Goal: Transaction & Acquisition: Purchase product/service

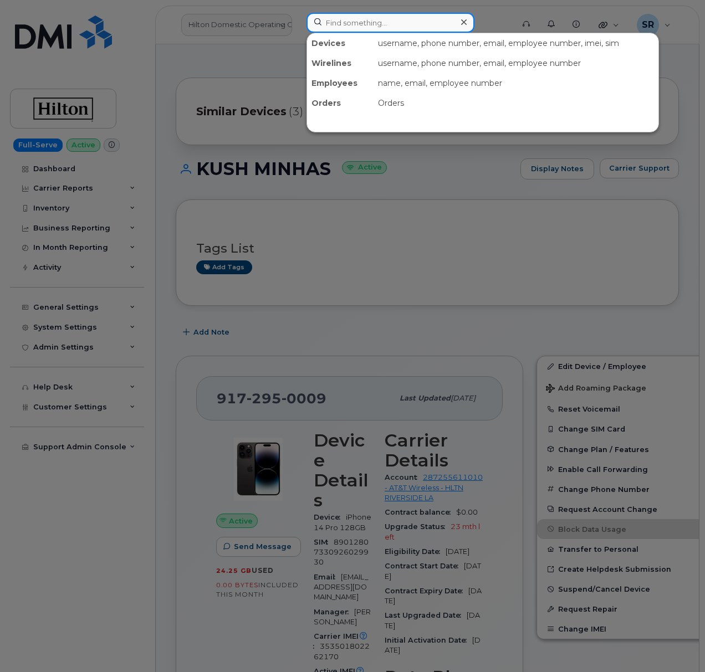
click at [384, 32] on div "Devices username, phone number, email, employee number, imei, sim Wirelines use…" at bounding box center [407, 23] width 200 height 20
paste input "[PERSON_NAME]"
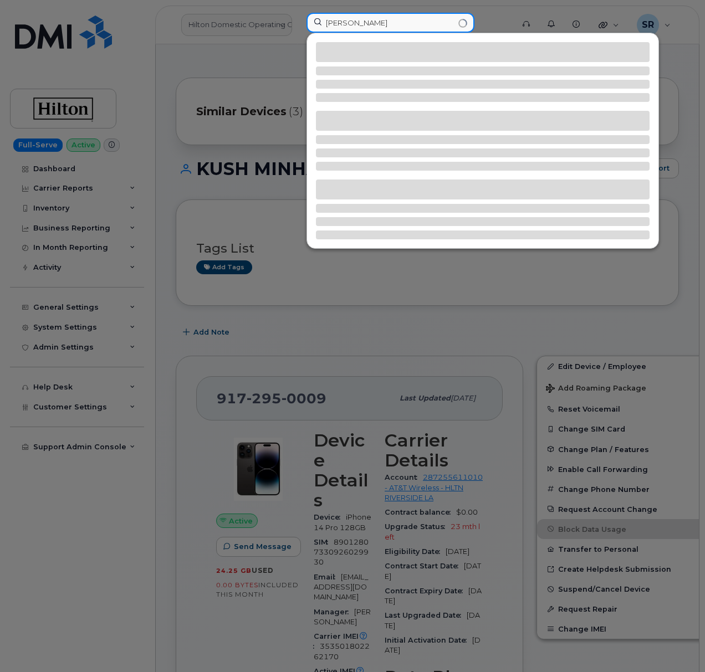
type input "[PERSON_NAME]"
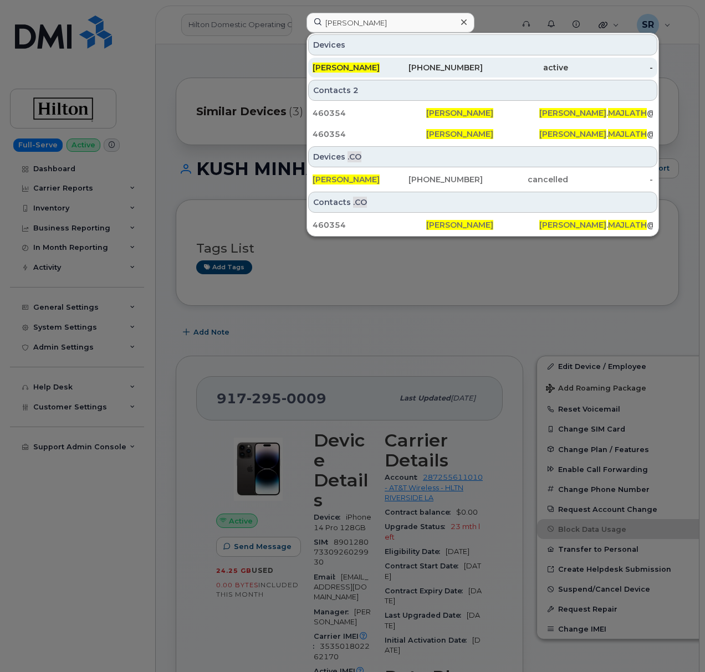
click at [400, 75] on div "[PHONE_NUMBER]" at bounding box center [440, 68] width 85 height 20
drag, startPoint x: 404, startPoint y: 67, endPoint x: 410, endPoint y: 70, distance: 6.9
click at [406, 68] on div "[PHONE_NUMBER]" at bounding box center [440, 67] width 85 height 11
click at [417, 76] on div "[PHONE_NUMBER]" at bounding box center [440, 68] width 85 height 20
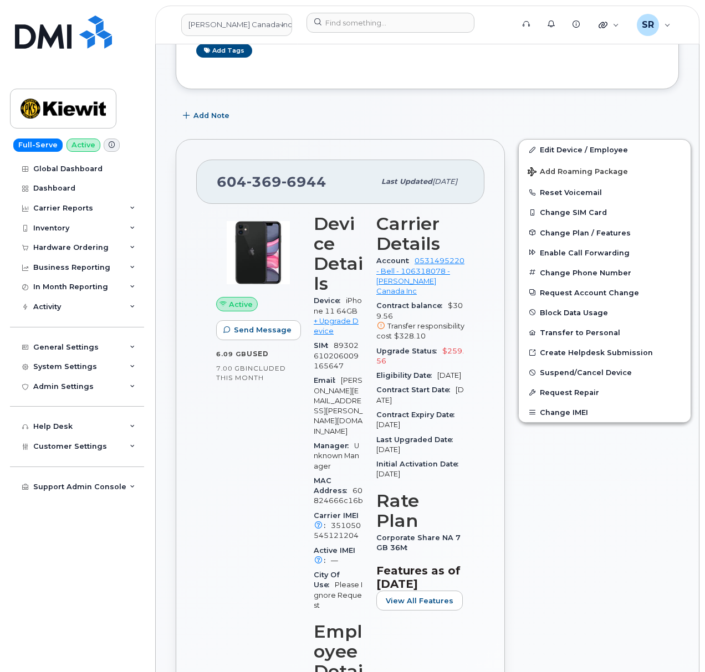
scroll to position [147, 0]
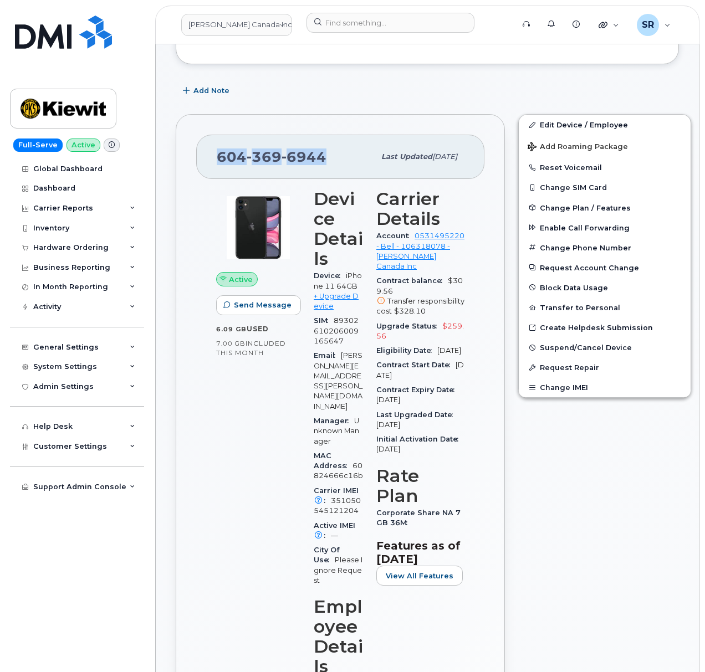
drag, startPoint x: 320, startPoint y: 158, endPoint x: 152, endPoint y: 165, distance: 168.6
click at [338, 297] on link "+ Upgrade Device" at bounding box center [336, 301] width 45 height 18
click at [324, 156] on span "6944" at bounding box center [304, 157] width 45 height 17
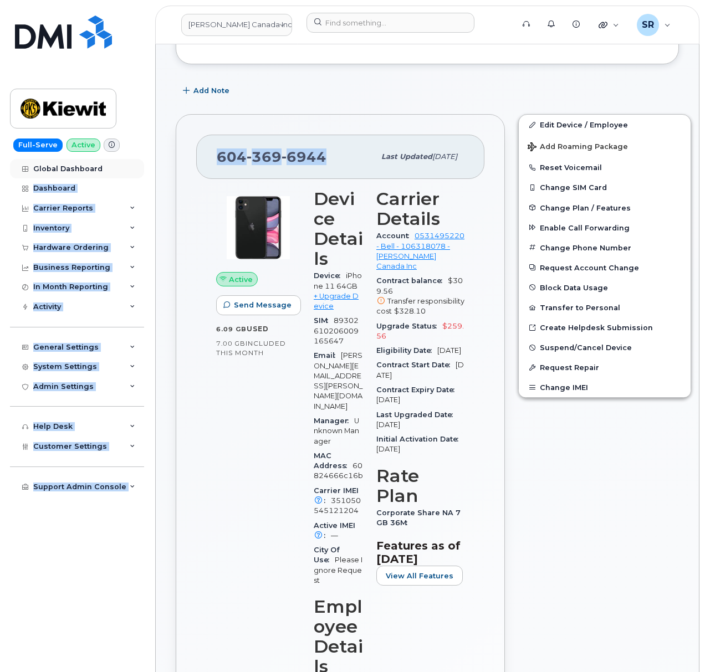
drag, startPoint x: 327, startPoint y: 153, endPoint x: 114, endPoint y: 165, distance: 213.2
click at [231, 159] on span "604 369 6944" at bounding box center [272, 157] width 110 height 17
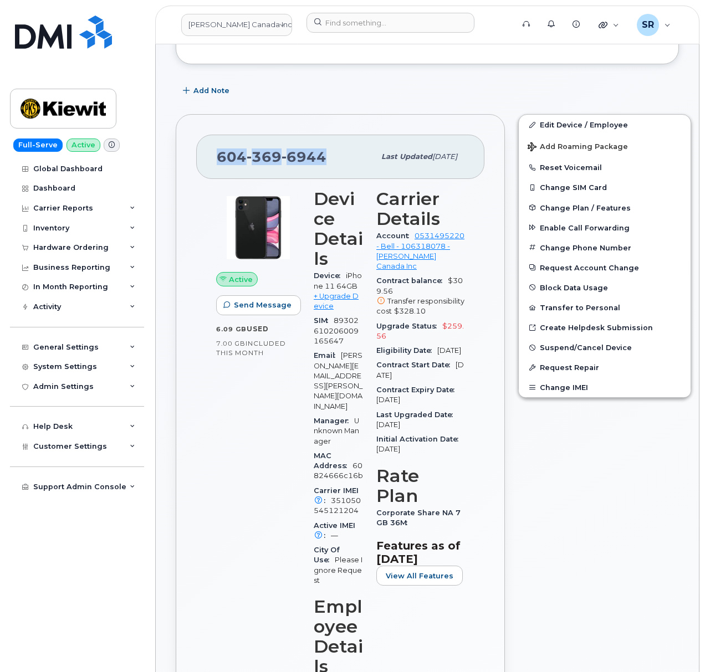
drag, startPoint x: 231, startPoint y: 156, endPoint x: 323, endPoint y: 158, distance: 92.0
click at [323, 158] on div "604 369 6944 Last updated Oct 14, 2025" at bounding box center [340, 157] width 288 height 44
copy span "604 369 6944"
click at [328, 304] on link "+ Upgrade Device" at bounding box center [336, 301] width 45 height 18
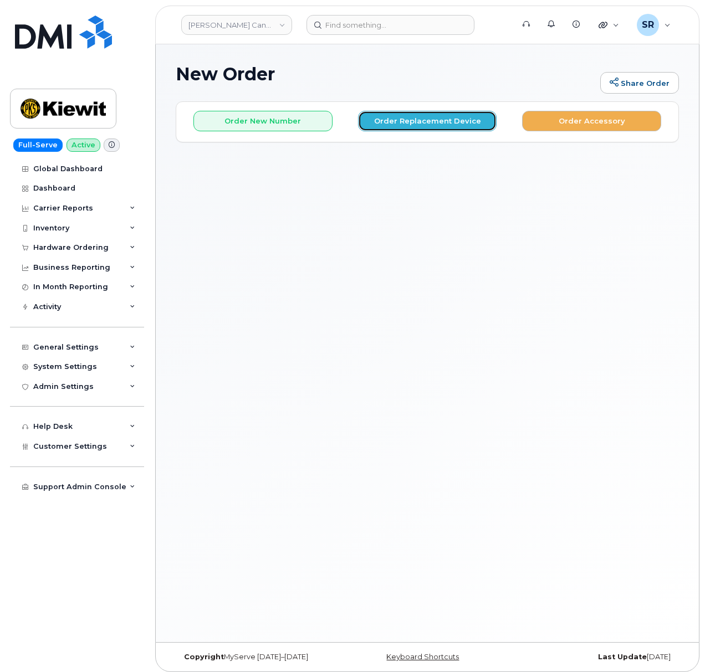
click at [462, 120] on button "Order Replacement Device" at bounding box center [427, 121] width 139 height 21
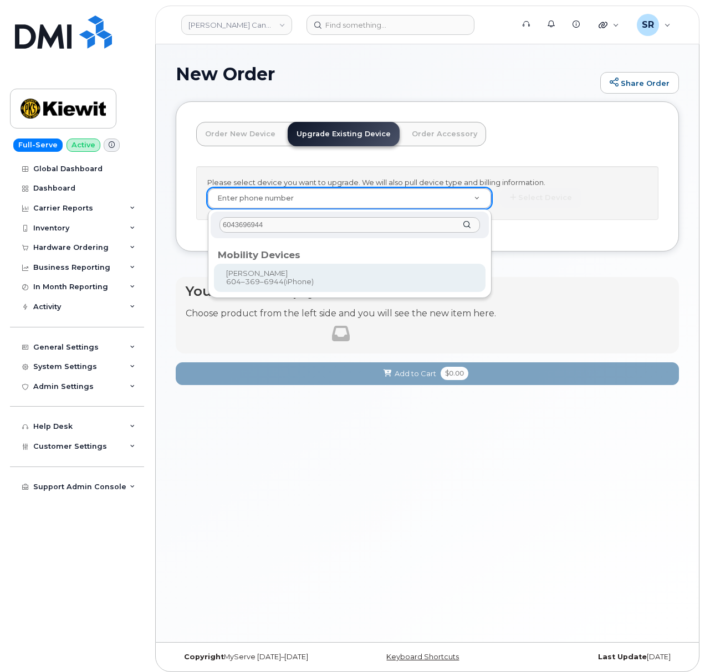
type input "6043696944"
type input "541728"
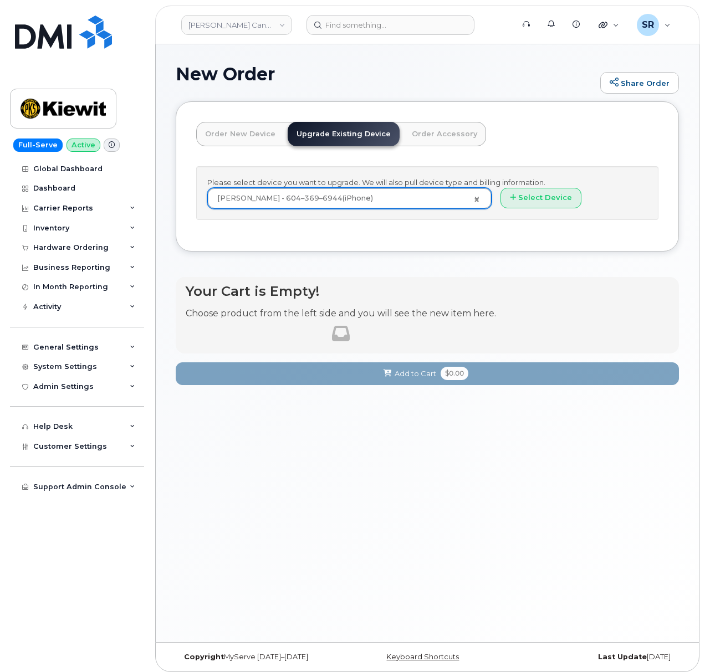
click at [549, 182] on div "Please select device you want to upgrade. We will also pull device type and bil…" at bounding box center [427, 193] width 462 height 54
click at [545, 193] on button "Select Device" at bounding box center [541, 198] width 81 height 21
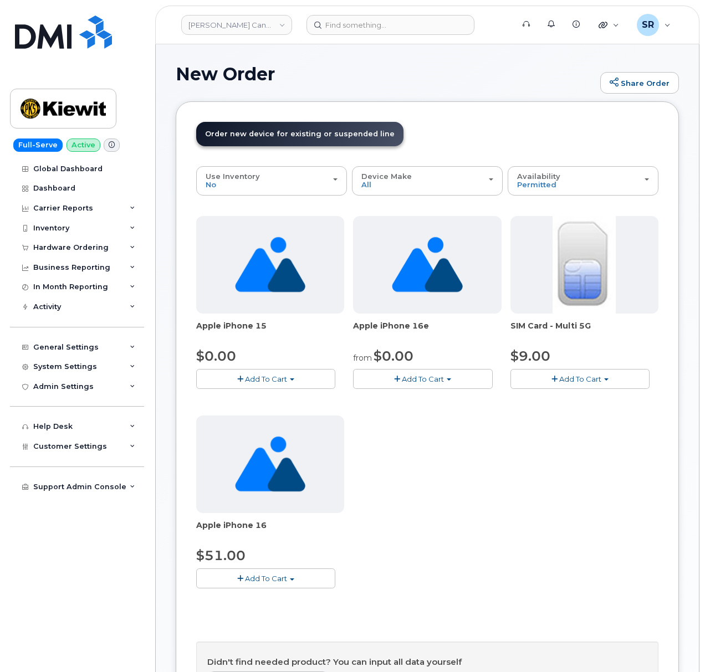
click at [548, 460] on div "Apple iPhone 15 $0.00 Add To Cart Model Black 128 GB is available $0.00 - 3-yea…" at bounding box center [427, 411] width 462 height 390
click at [539, 438] on div "Apple iPhone 15 $0.00 Add To Cart Model Black 128 GB is available $0.00 - 3-yea…" at bounding box center [427, 411] width 462 height 390
click at [268, 577] on span "Add To Cart" at bounding box center [266, 578] width 42 height 9
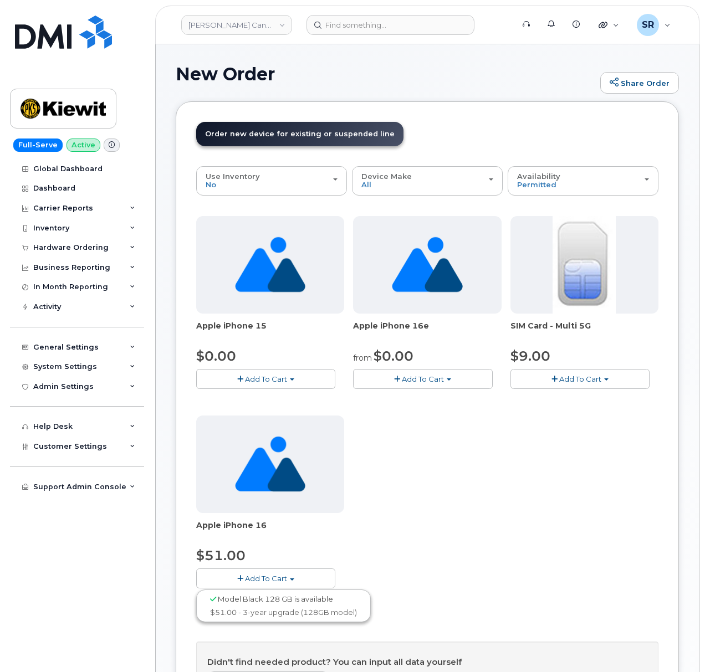
click at [419, 386] on button "Add To Cart" at bounding box center [422, 378] width 139 height 19
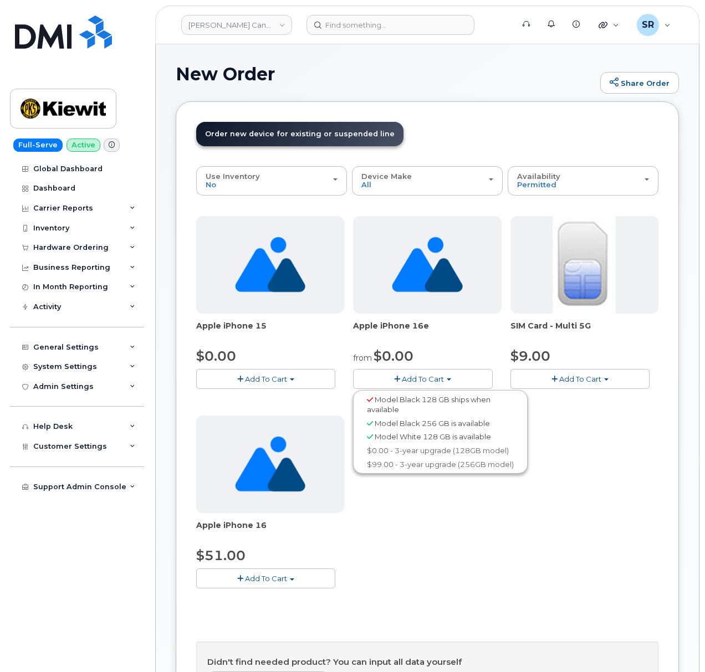
click at [279, 375] on span "Add To Cart" at bounding box center [266, 379] width 42 height 9
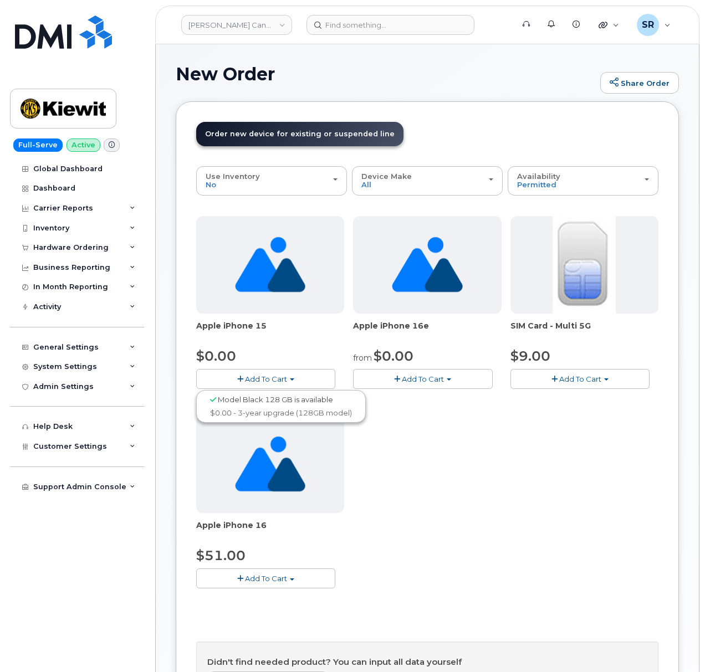
click at [410, 380] on span "Add To Cart" at bounding box center [423, 379] width 42 height 9
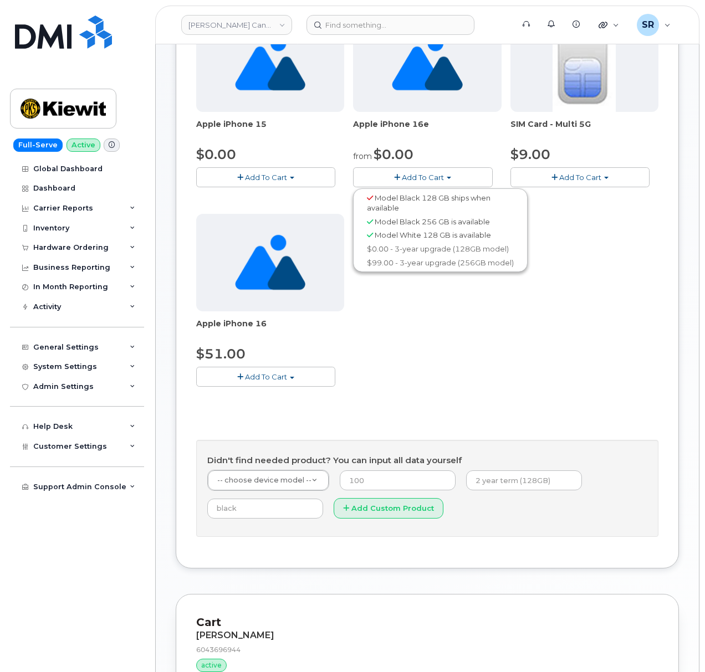
scroll to position [517, 0]
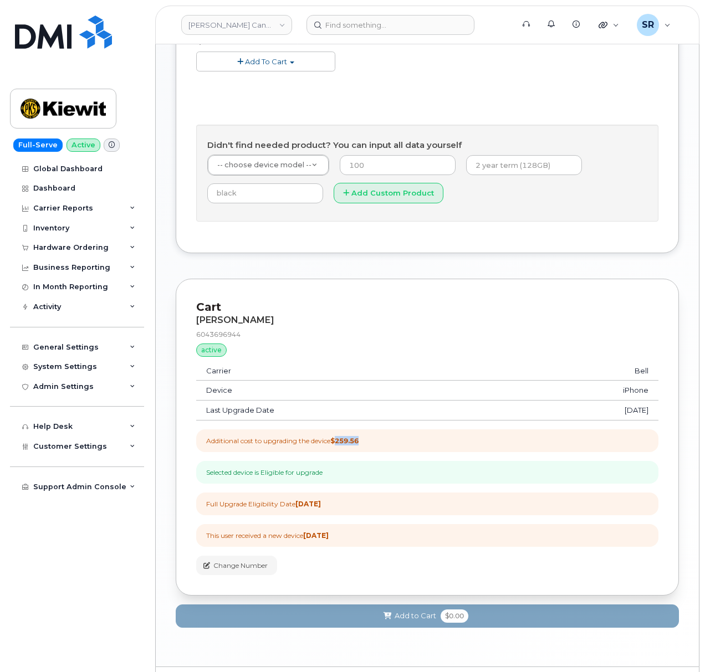
drag, startPoint x: 375, startPoint y: 446, endPoint x: 343, endPoint y: 446, distance: 32.7
click at [343, 446] on div "Additional cost to upgrading the device $259.56" at bounding box center [427, 441] width 462 height 23
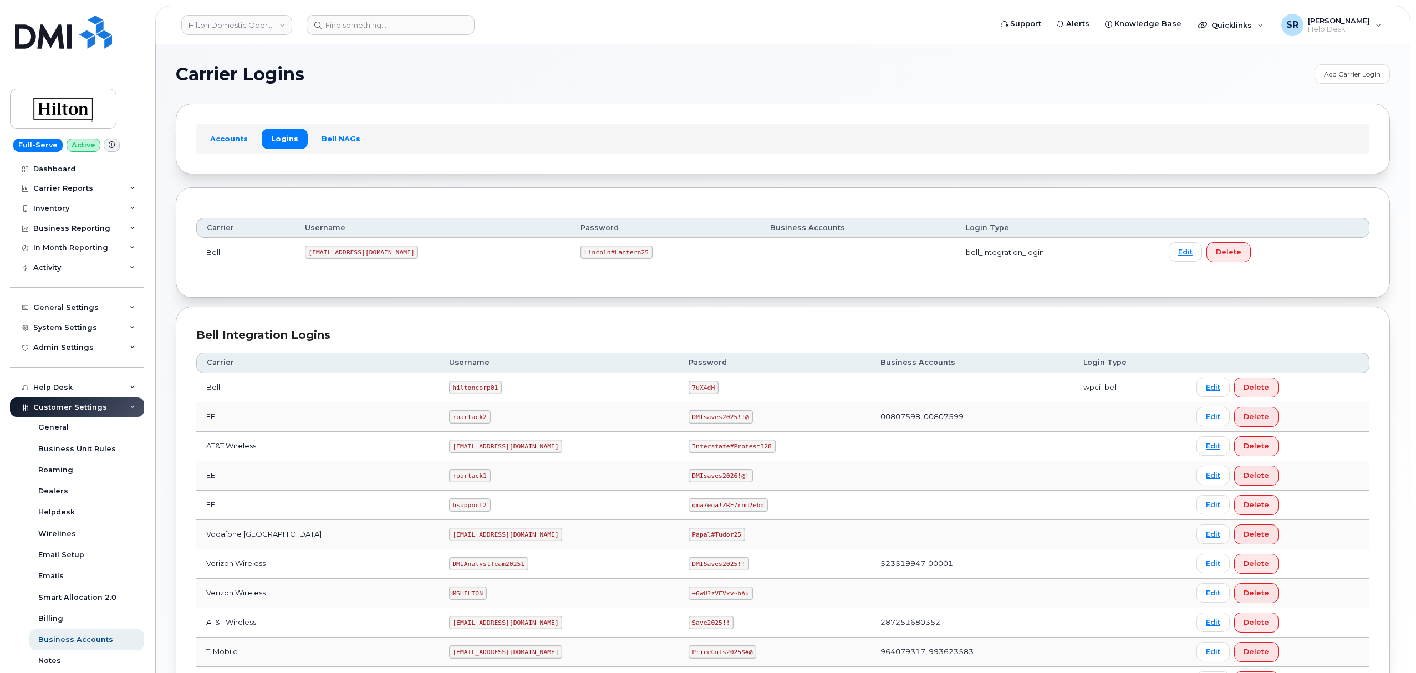
scroll to position [116, 0]
